Goal: Find specific page/section: Find specific page/section

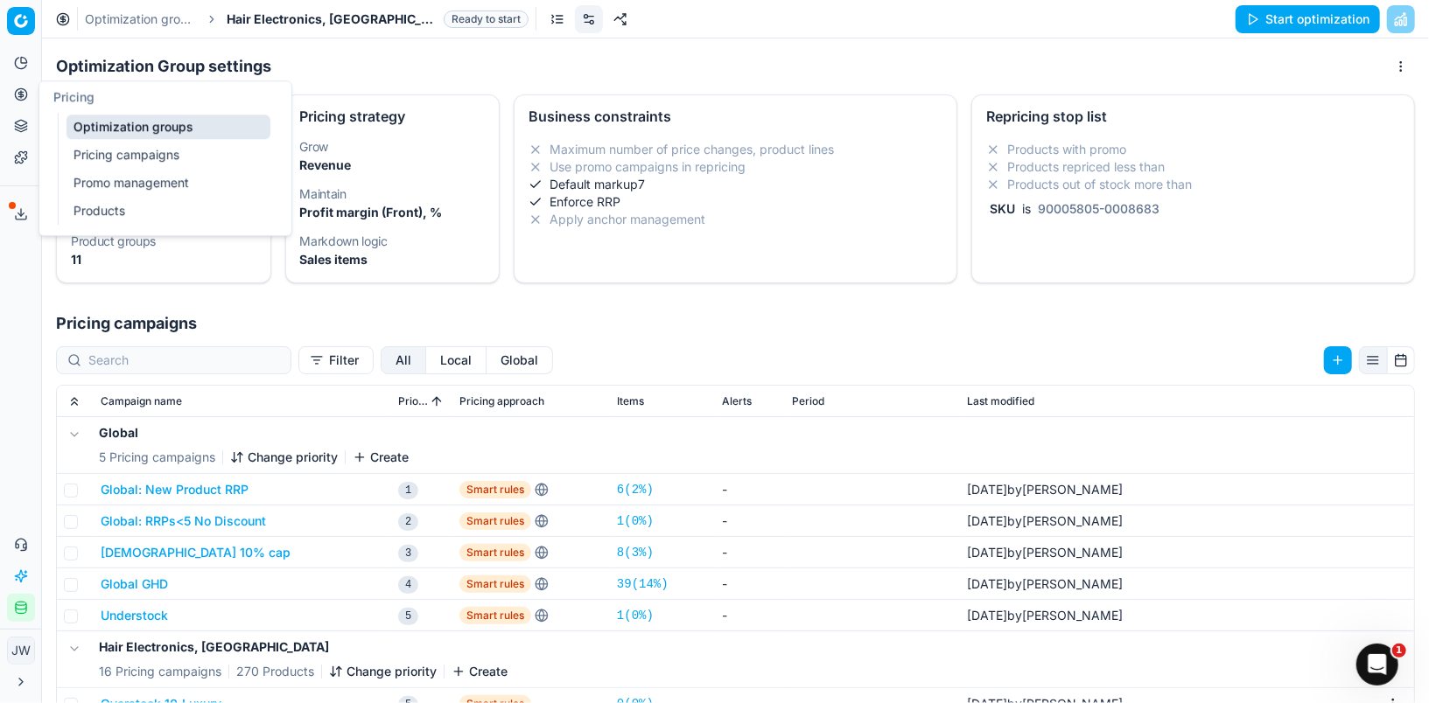
click at [20, 89] on icon at bounding box center [21, 94] width 14 height 14
click at [111, 131] on link "Optimization groups" at bounding box center [168, 127] width 204 height 24
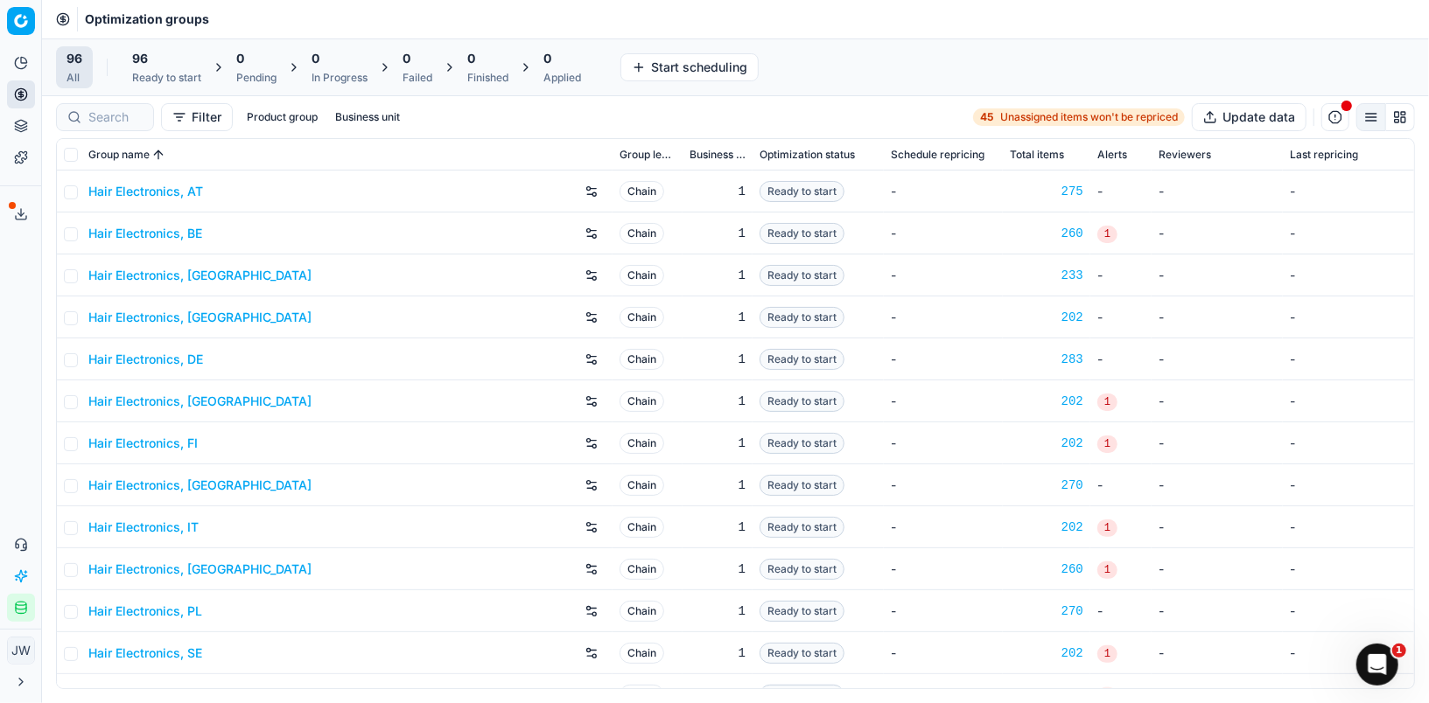
click at [17, 613] on icon "button" at bounding box center [21, 609] width 10 height 10
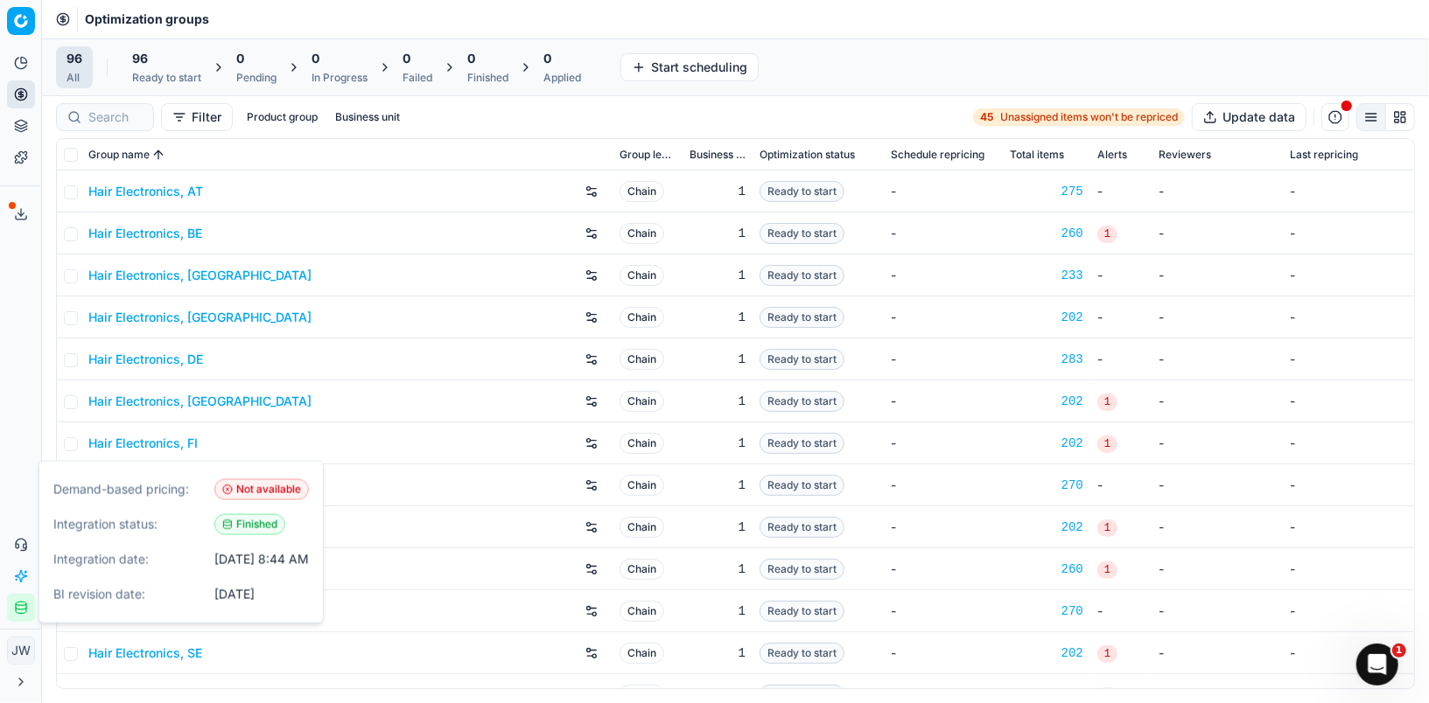
click at [17, 613] on icon "button" at bounding box center [21, 609] width 10 height 10
